Goal: Task Accomplishment & Management: Manage account settings

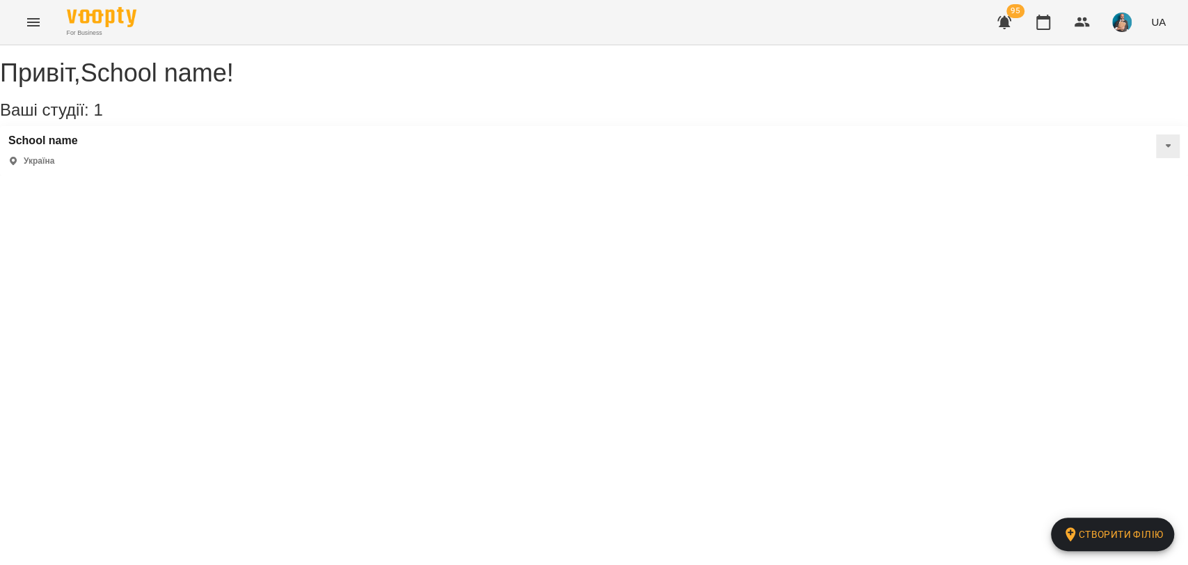
click at [35, 20] on icon "Menu" at bounding box center [33, 22] width 17 height 17
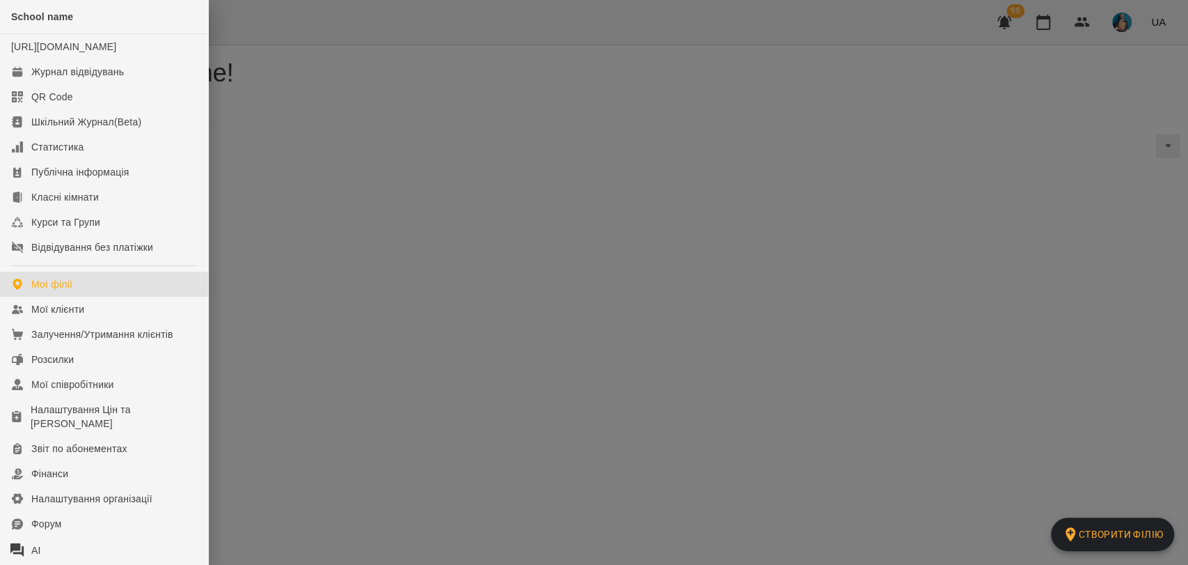
drag, startPoint x: 430, startPoint y: 131, endPoint x: 765, endPoint y: 90, distance: 338.1
click at [436, 129] on div at bounding box center [594, 282] width 1188 height 565
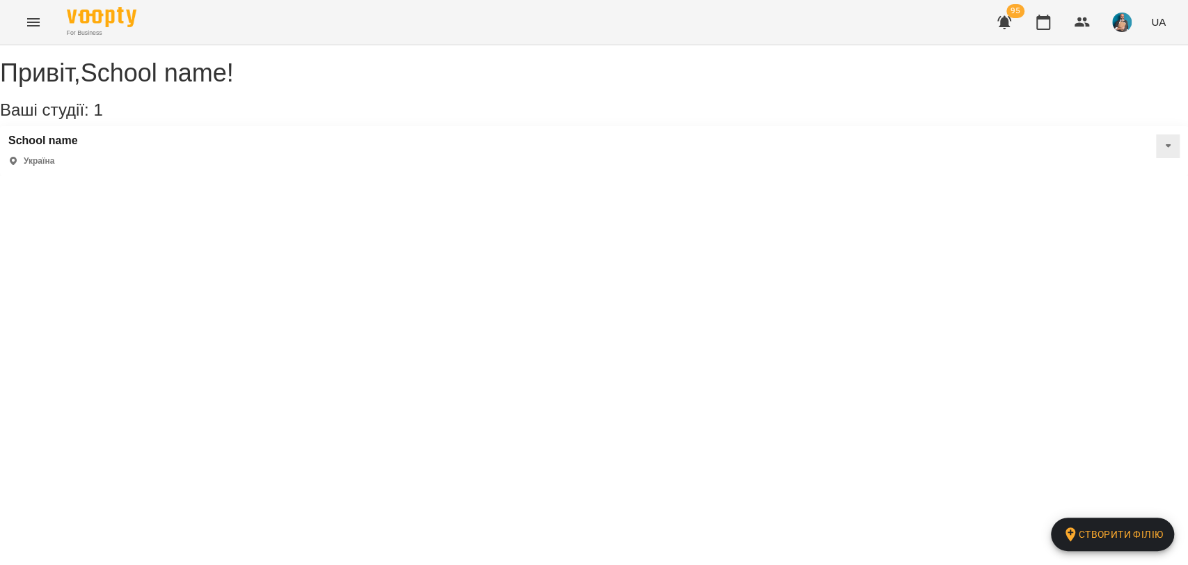
click at [1117, 24] on img "button" at bounding box center [1122, 22] width 19 height 19
click at [1097, 132] on span "Вийти" at bounding box center [1102, 128] width 34 height 17
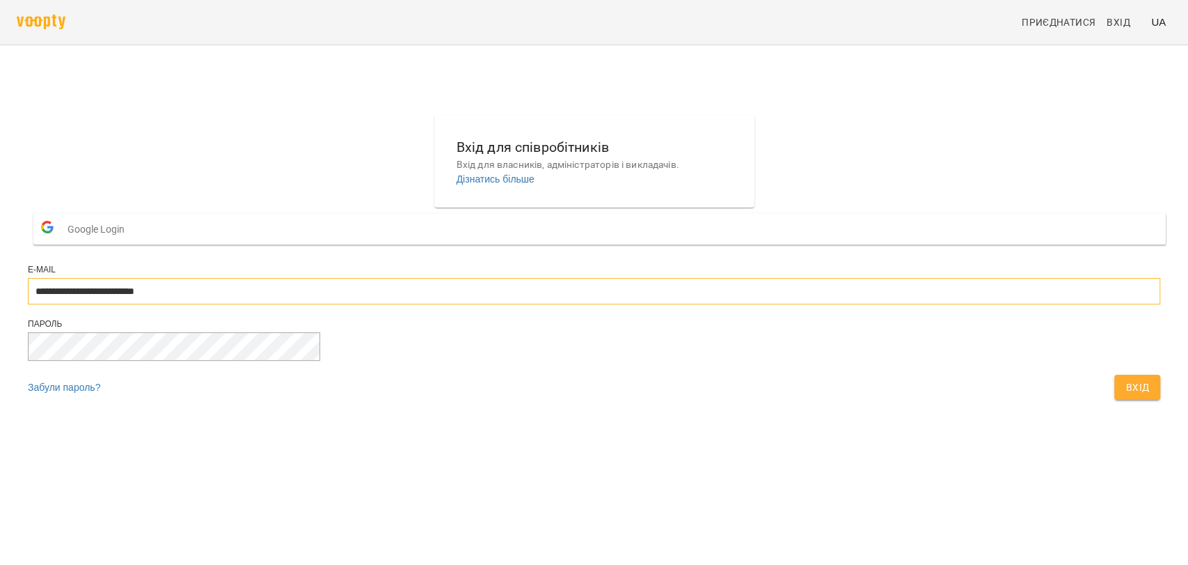
click at [623, 304] on input "**********" at bounding box center [594, 291] width 1133 height 26
type input "**********"
click at [1115, 400] on button "Вхід" at bounding box center [1138, 387] width 46 height 25
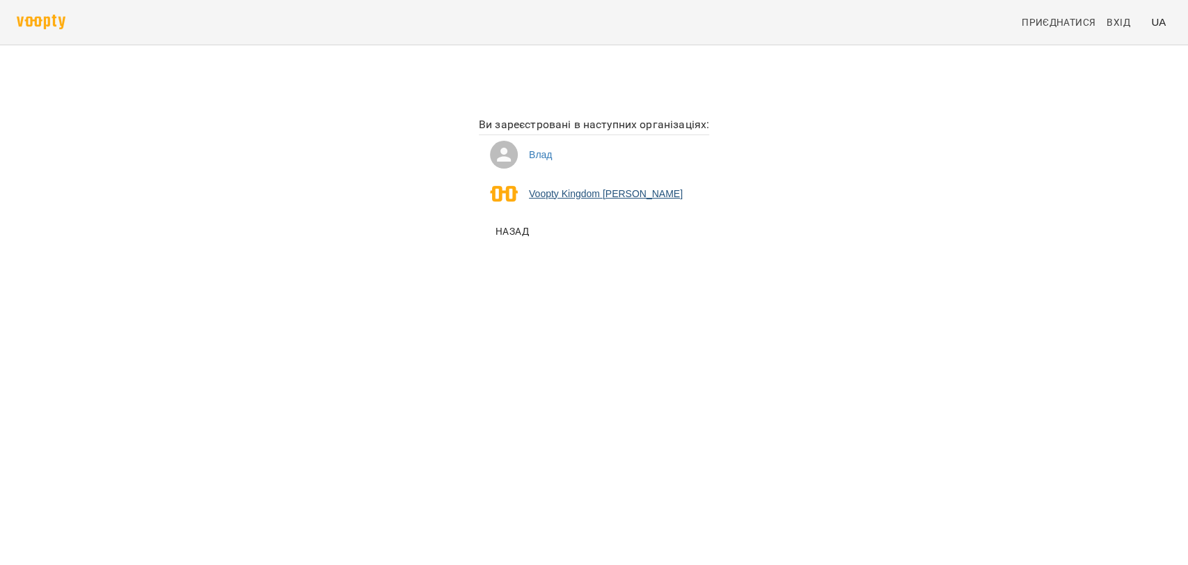
click at [504, 199] on li "Voopty Kingdom Ямпольський Владислав Костянтинович" at bounding box center [594, 193] width 230 height 39
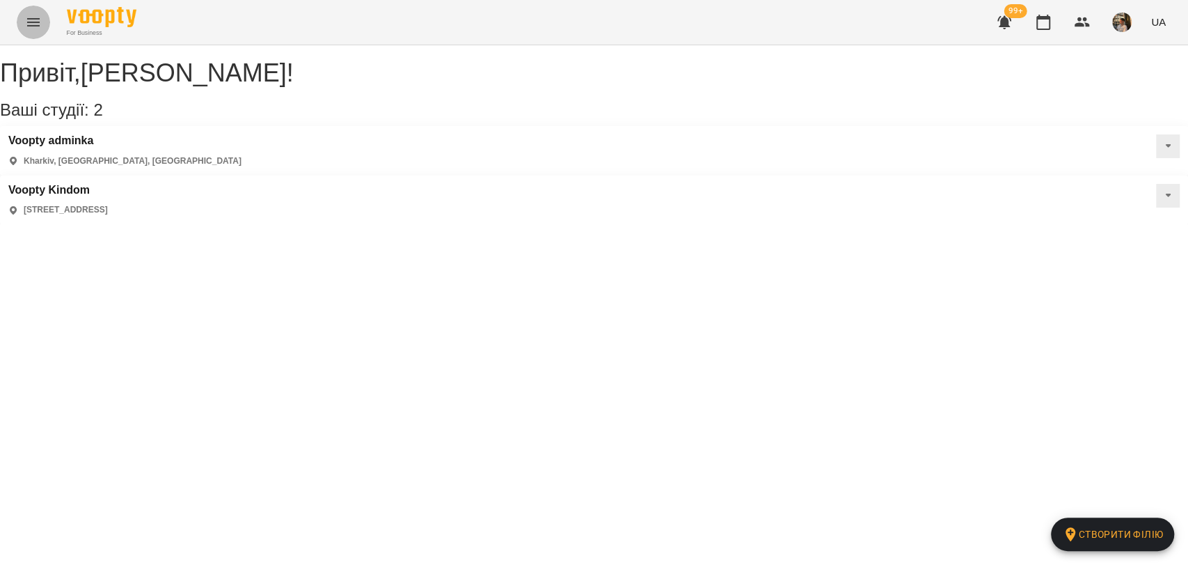
click at [28, 29] on icon "Menu" at bounding box center [33, 22] width 17 height 17
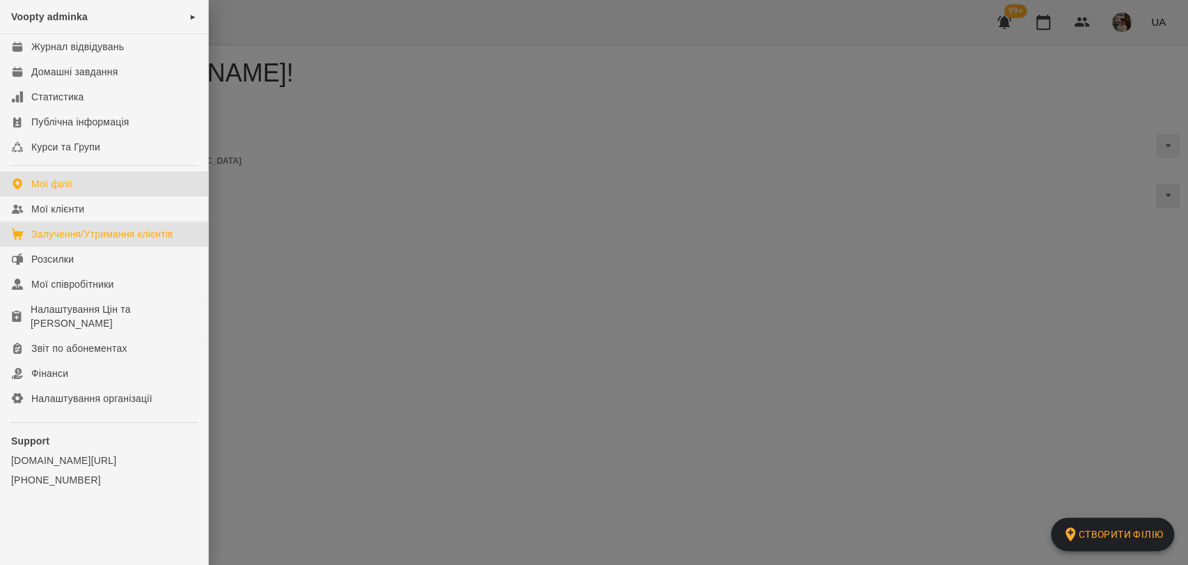
click at [81, 242] on link "Залучення/Утримання клієнтів" at bounding box center [104, 233] width 208 height 25
